Goal: Complete application form

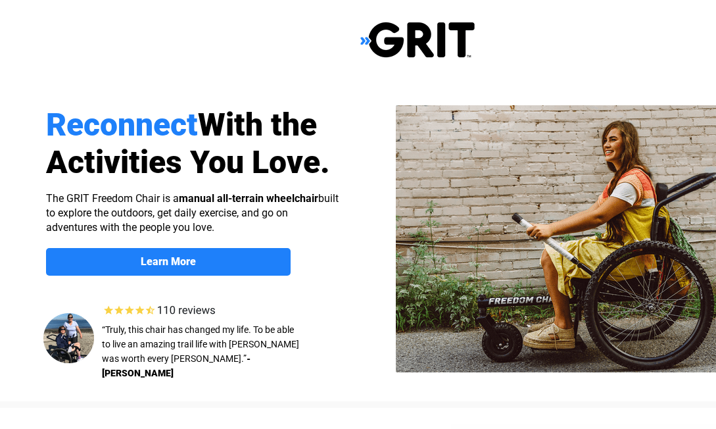
scroll to position [658, 0]
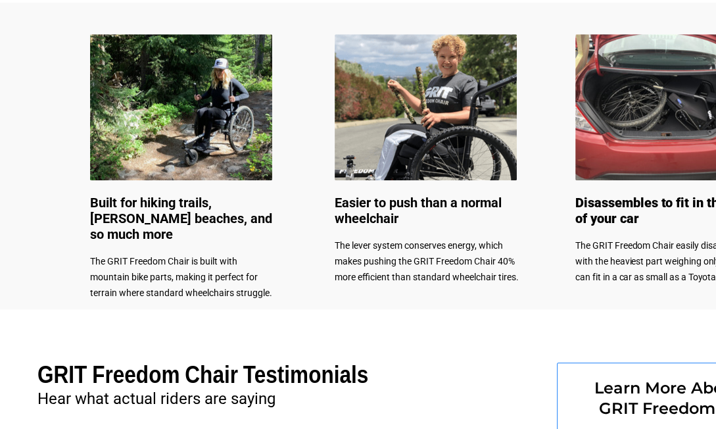
select select "US"
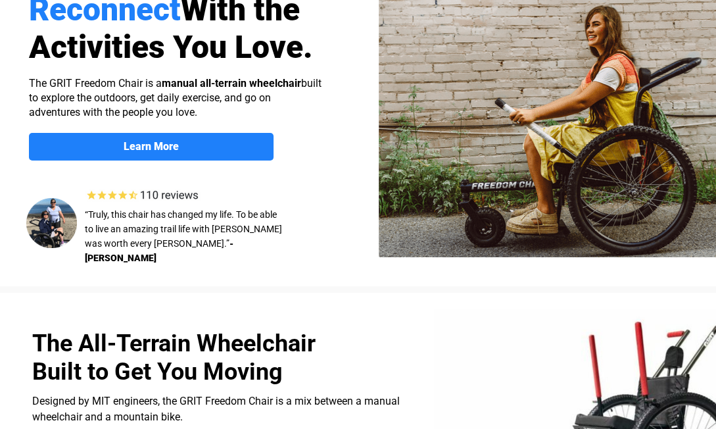
scroll to position [49, 17]
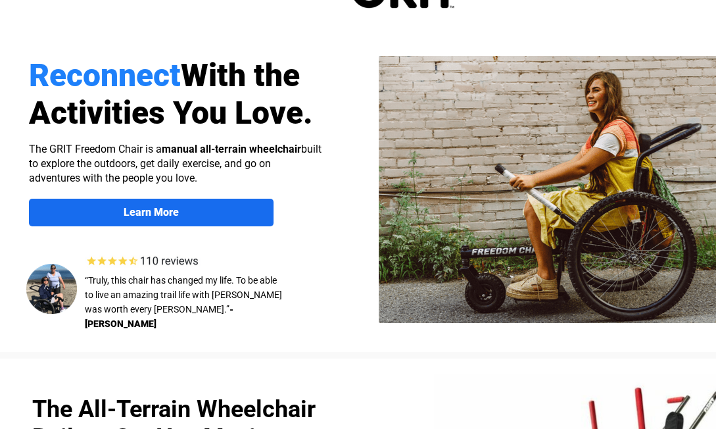
click at [199, 214] on span "Learn More" at bounding box center [151, 212] width 245 height 13
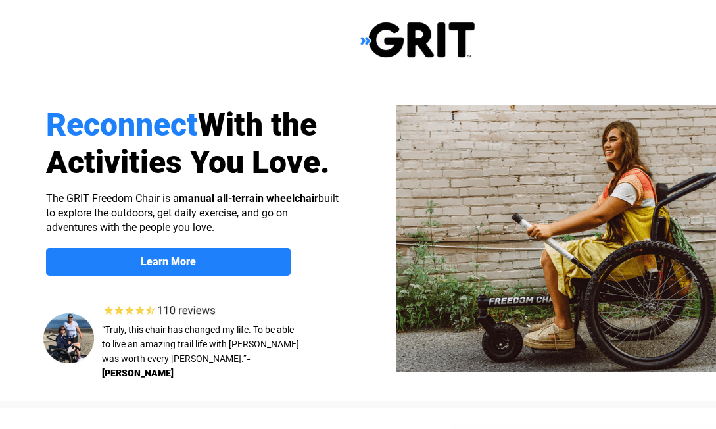
scroll to position [1020, 92]
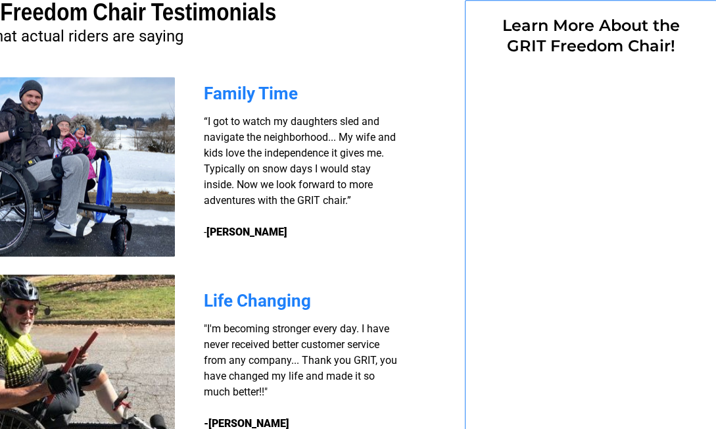
select select "US"
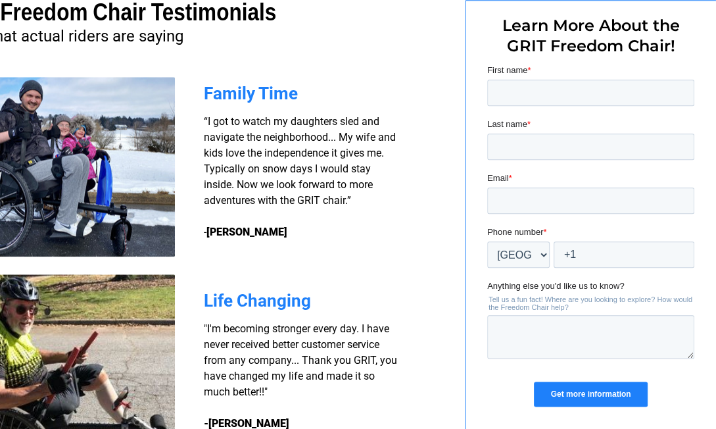
scroll to position [0, 0]
click at [488, 97] on input "First name *" at bounding box center [591, 93] width 207 height 26
type input "Paul"
click at [527, 141] on input "Last name *" at bounding box center [591, 147] width 207 height 26
type input "Mcghee"
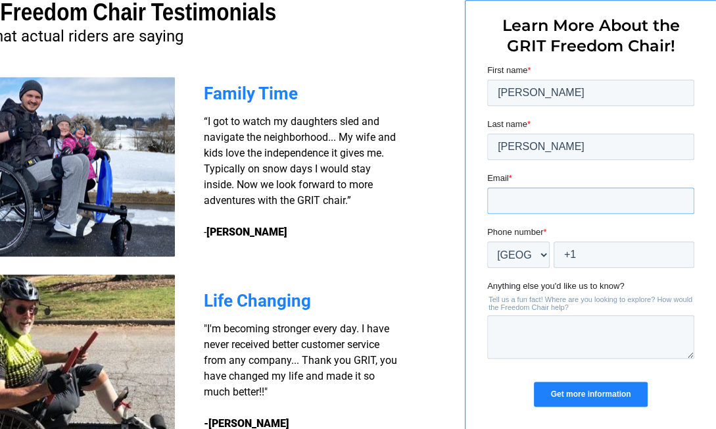
click at [537, 197] on input "Email *" at bounding box center [591, 201] width 207 height 26
type input "[EMAIL_ADDRESS][DOMAIN_NAME]"
click at [580, 255] on input "+1" at bounding box center [624, 254] width 141 height 26
type input "+1 4079378286"
click at [580, 326] on textarea "Anything else you'd like us to know?" at bounding box center [591, 336] width 207 height 43
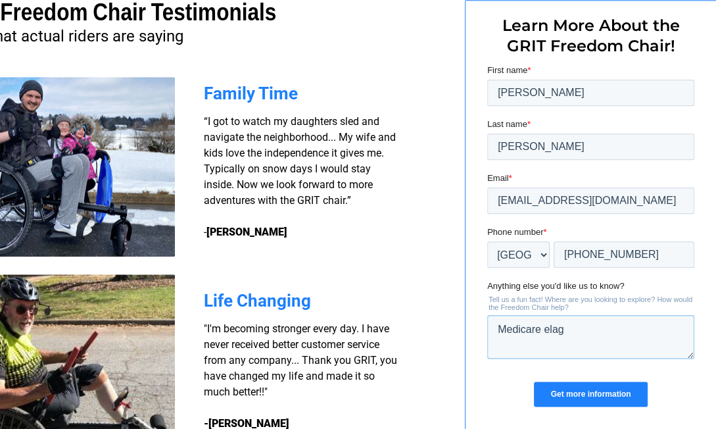
click at [587, 326] on textarea "Medicare elag" at bounding box center [591, 336] width 207 height 43
click at [577, 329] on textarea "Medicare elag" at bounding box center [591, 336] width 207 height 43
click at [595, 331] on textarea "Medicare eligibility." at bounding box center [591, 336] width 207 height 43
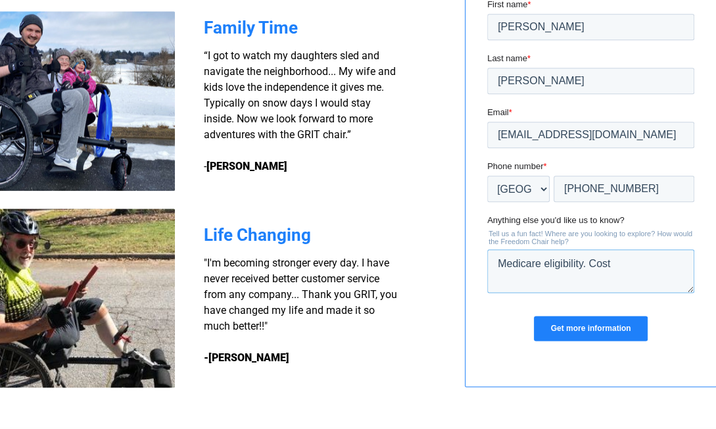
type textarea "Medicare eligibility. Cost"
click at [595, 331] on input "Get more information" at bounding box center [590, 328] width 113 height 25
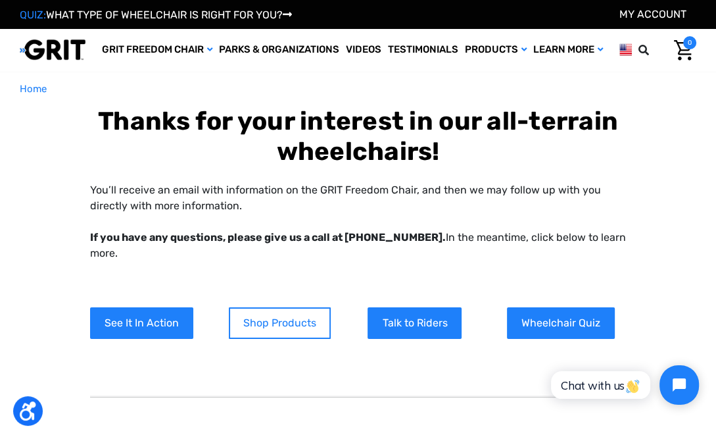
click at [293, 317] on link "Shop Products" at bounding box center [280, 323] width 102 height 32
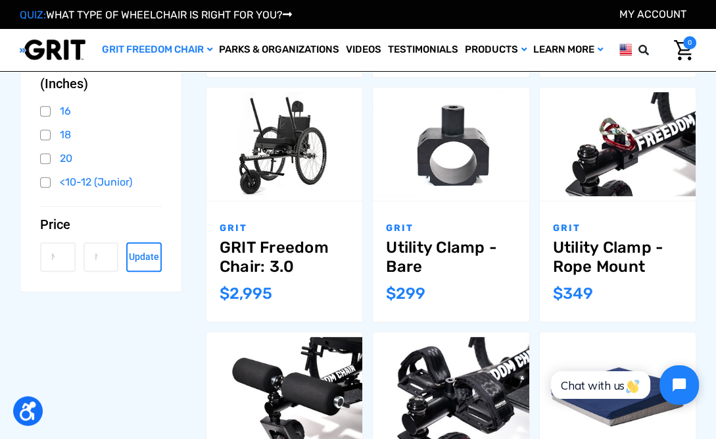
scroll to position [132, 0]
